Goal: Task Accomplishment & Management: Use online tool/utility

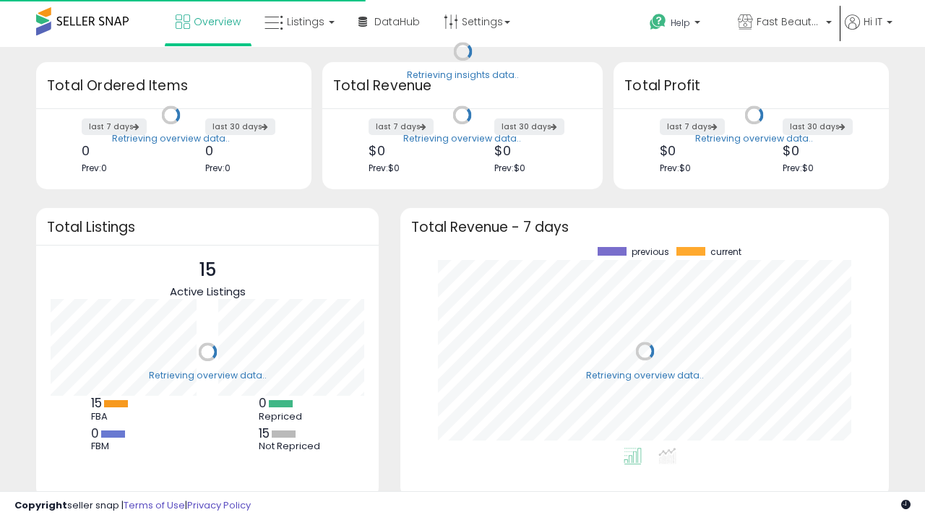
scroll to position [201, 460]
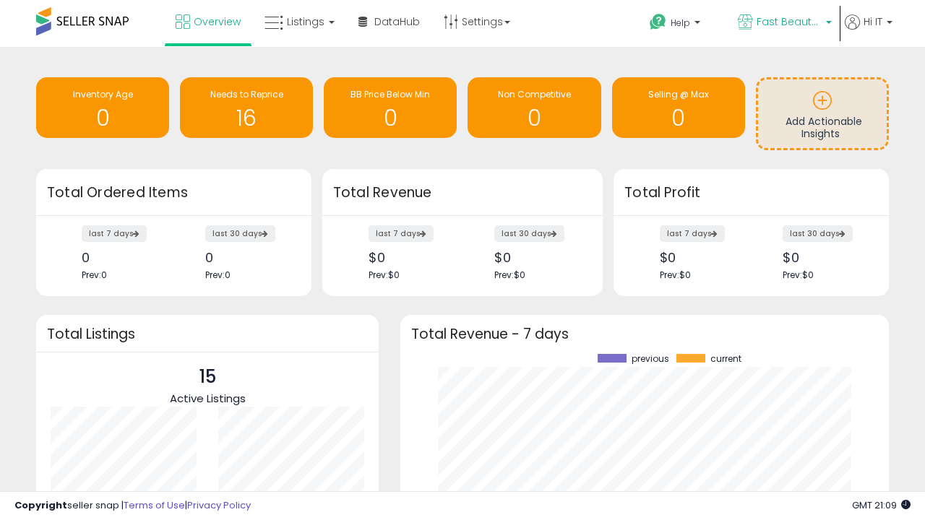
click at [783, 23] on span "Fast Beauty ([GEOGRAPHIC_DATA])" at bounding box center [788, 21] width 65 height 14
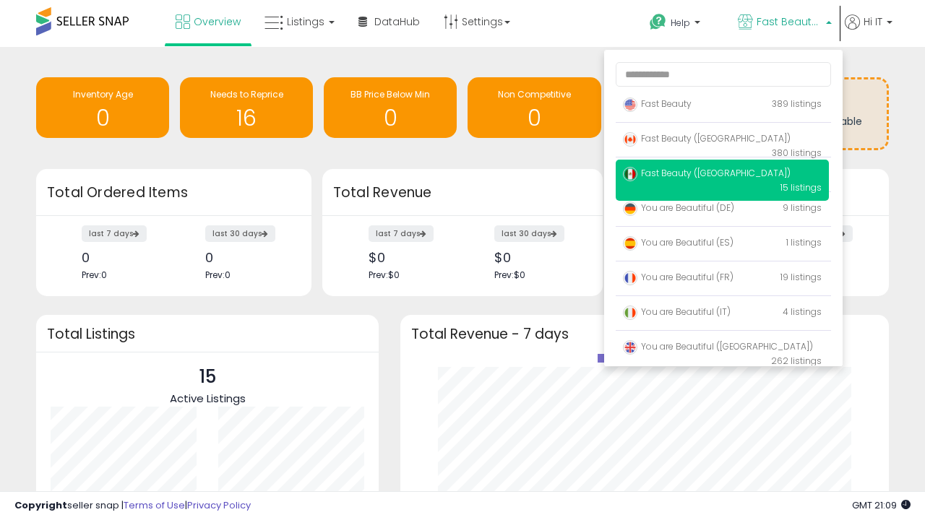
click at [722, 314] on span "You are Beautiful (IT)" at bounding box center [677, 312] width 108 height 12
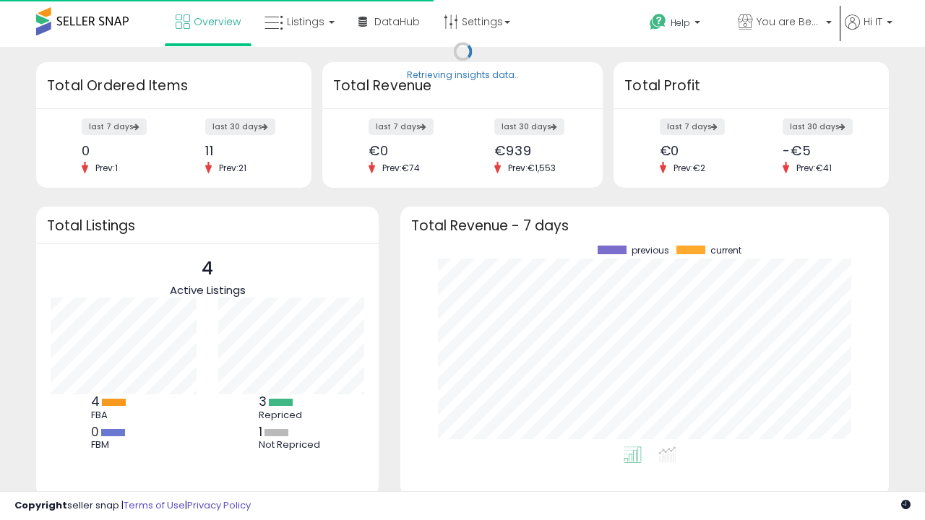
scroll to position [201, 460]
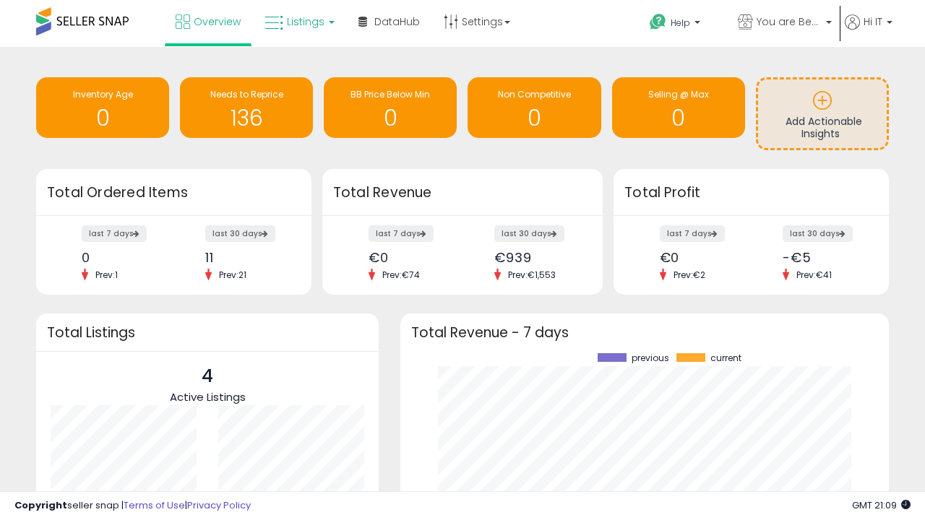
click at [298, 22] on span "Listings" at bounding box center [306, 21] width 38 height 14
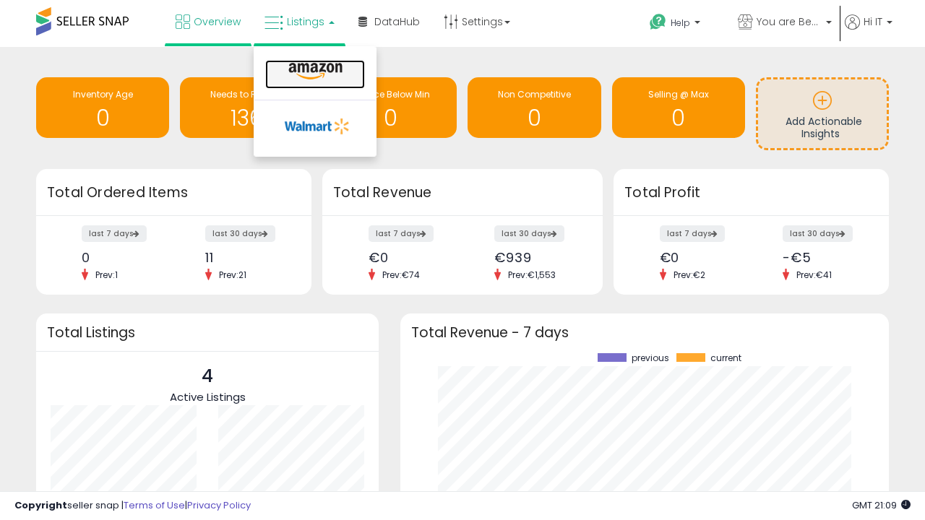
click at [314, 72] on icon at bounding box center [315, 71] width 63 height 19
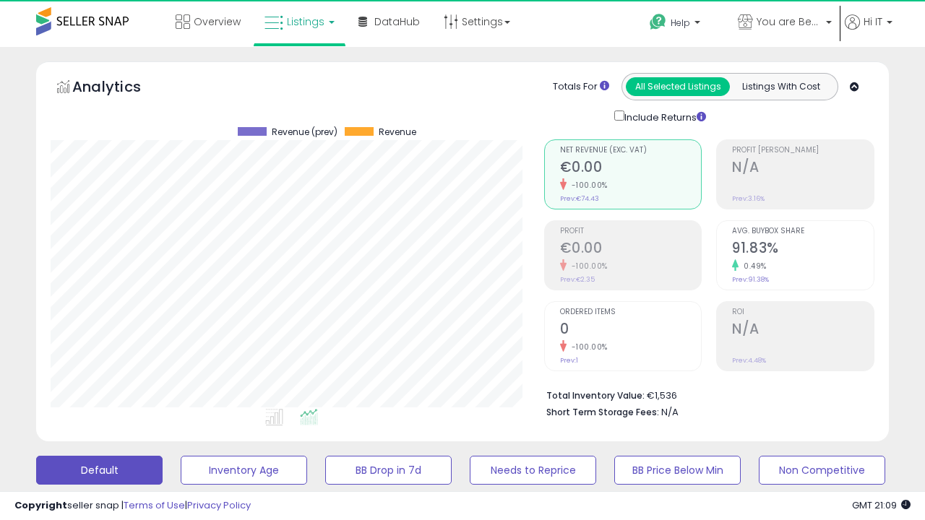
scroll to position [296, 493]
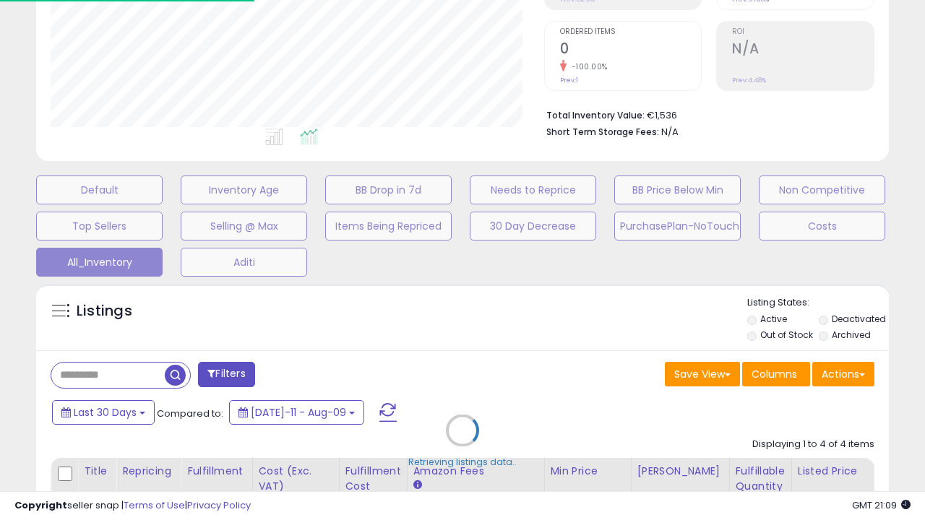
scroll to position [402, 0]
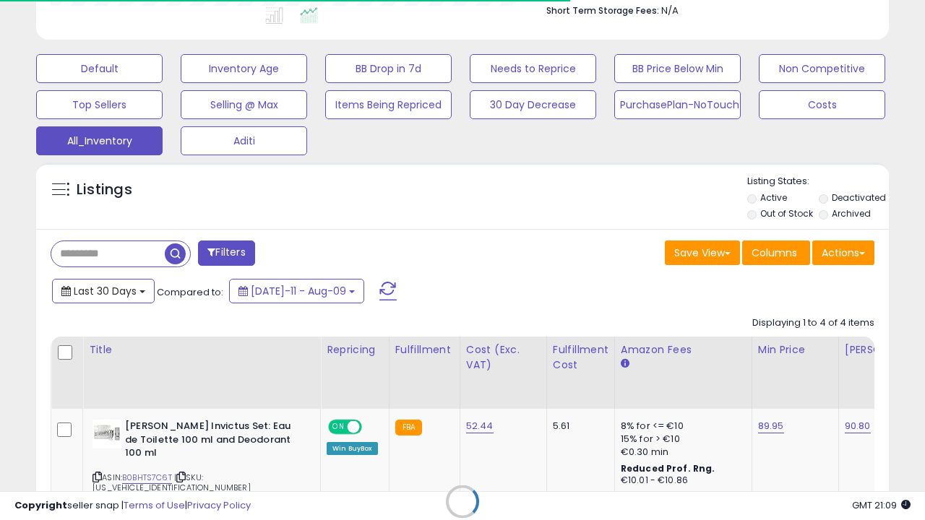
click at [92, 284] on span "Last 30 Days" at bounding box center [105, 291] width 63 height 14
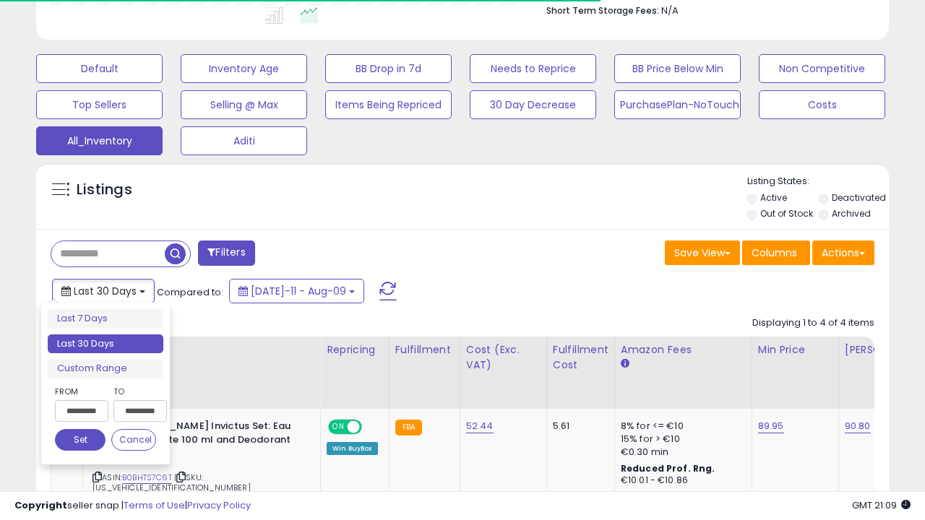
scroll to position [0, 11]
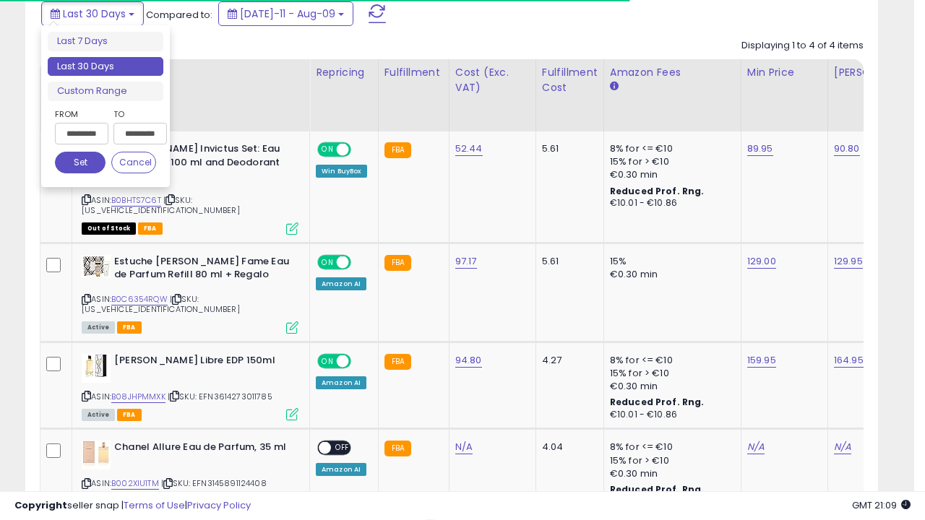
click at [105, 66] on li "Last 30 Days" at bounding box center [106, 67] width 116 height 20
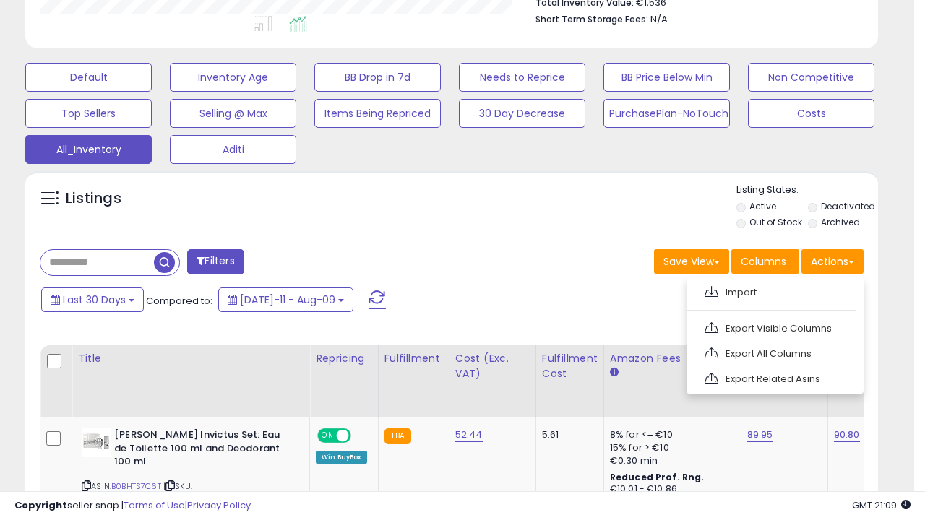
click at [773, 352] on link "Export All Columns" at bounding box center [773, 353] width 158 height 22
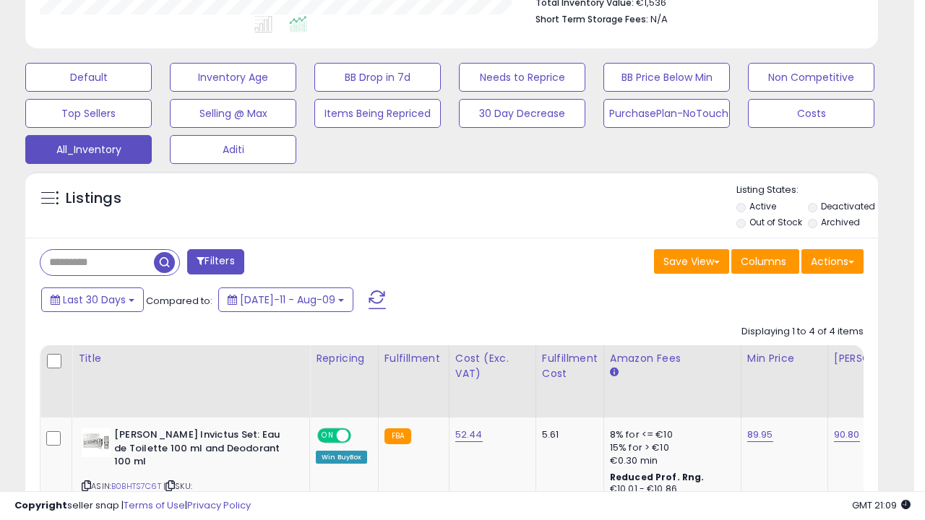
scroll to position [296, 493]
